Goal: Entertainment & Leisure: Consume media (video, audio)

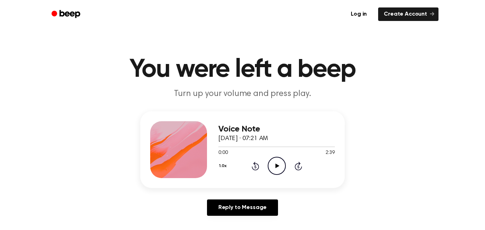
click at [274, 165] on icon "Play Audio" at bounding box center [277, 165] width 18 height 18
click at [275, 166] on icon at bounding box center [276, 165] width 3 height 5
click at [280, 167] on icon "Play Audio" at bounding box center [277, 165] width 18 height 18
click at [280, 167] on icon "Pause Audio" at bounding box center [277, 165] width 18 height 18
drag, startPoint x: 226, startPoint y: 148, endPoint x: 215, endPoint y: 149, distance: 11.4
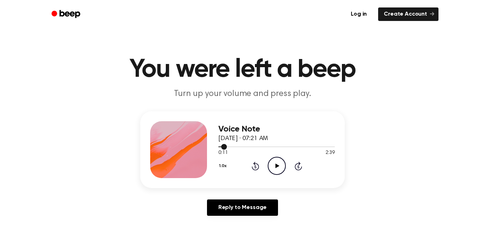
click at [215, 149] on div "Voice Note [DATE] · 07:21 AM 0:11 2:39 Your browser does not support the [objec…" at bounding box center [242, 149] width 204 height 77
click at [272, 172] on icon "Play Audio" at bounding box center [277, 165] width 18 height 18
click at [272, 172] on icon "Pause Audio" at bounding box center [277, 165] width 18 height 18
click at [272, 172] on icon "Play Audio" at bounding box center [277, 165] width 18 height 18
click at [272, 172] on icon "Pause Audio" at bounding box center [277, 165] width 18 height 18
